Goal: Task Accomplishment & Management: Manage account settings

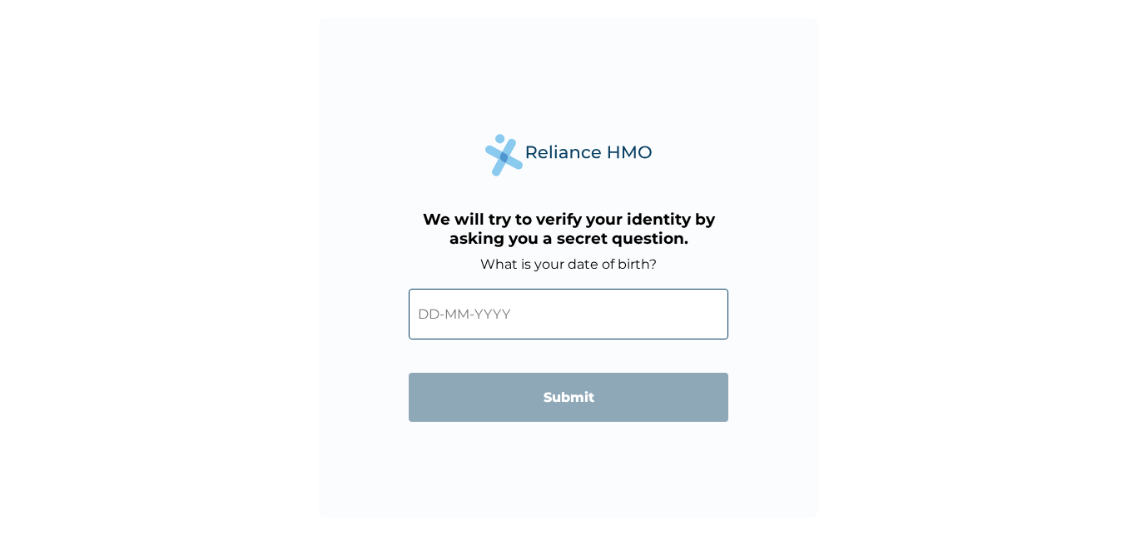
click at [442, 319] on input "text" at bounding box center [569, 314] width 320 height 51
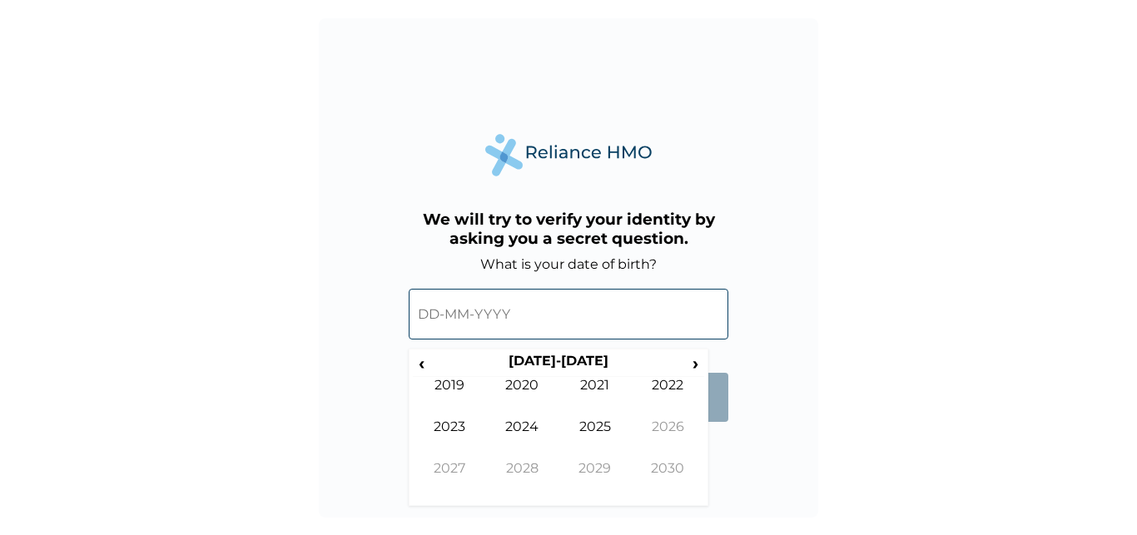
click at [416, 320] on input "text" at bounding box center [569, 314] width 320 height 51
click at [438, 312] on input "text" at bounding box center [569, 314] width 320 height 51
click at [434, 317] on input "text" at bounding box center [569, 314] width 320 height 51
click at [424, 366] on span "‹" at bounding box center [421, 363] width 17 height 21
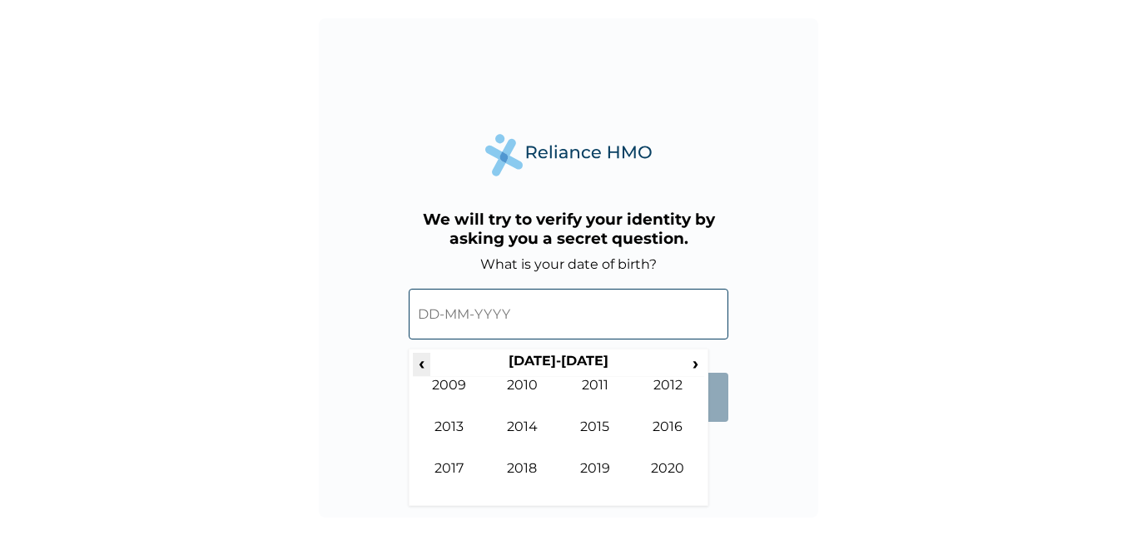
click at [424, 366] on span "‹" at bounding box center [421, 363] width 17 height 21
drag, startPoint x: 424, startPoint y: 366, endPoint x: 611, endPoint y: 399, distance: 189.3
click at [611, 399] on div "‹ [DATE]-[DATE] › 1979 1980 1981 1982 1983 1984 1985 1986 1987 1988 1989 1990" at bounding box center [558, 427] width 291 height 149
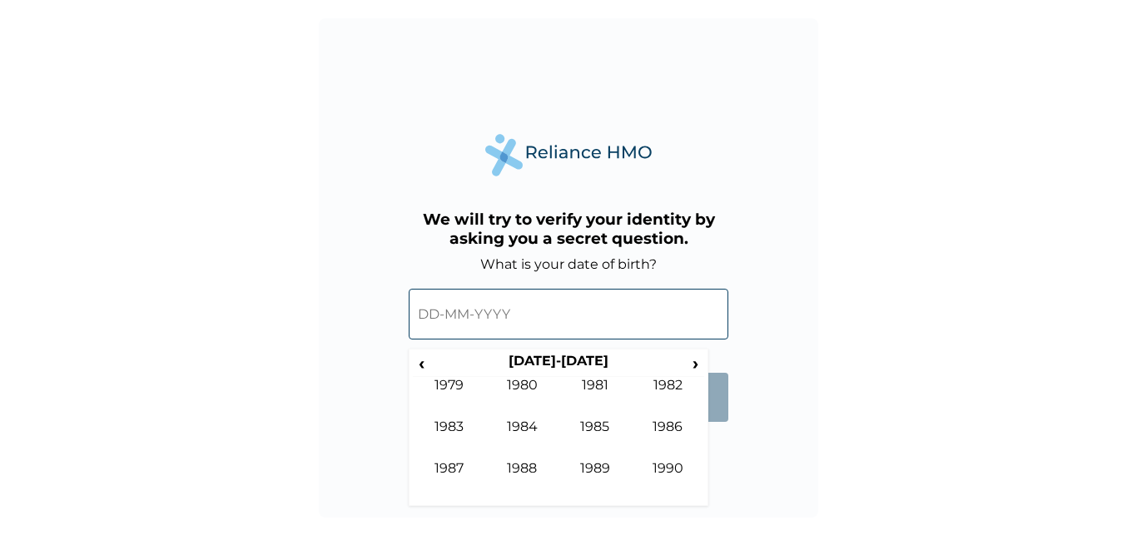
click at [436, 310] on input "text" at bounding box center [569, 314] width 320 height 51
click at [519, 316] on input "text" at bounding box center [569, 314] width 320 height 51
